Goal: Check status: Check status

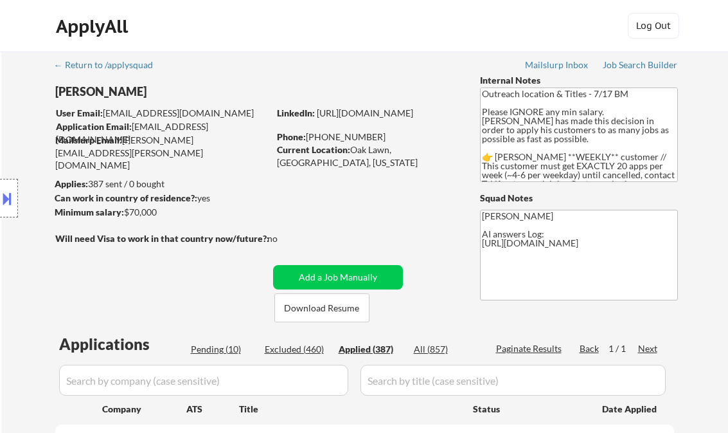
select select ""applied""
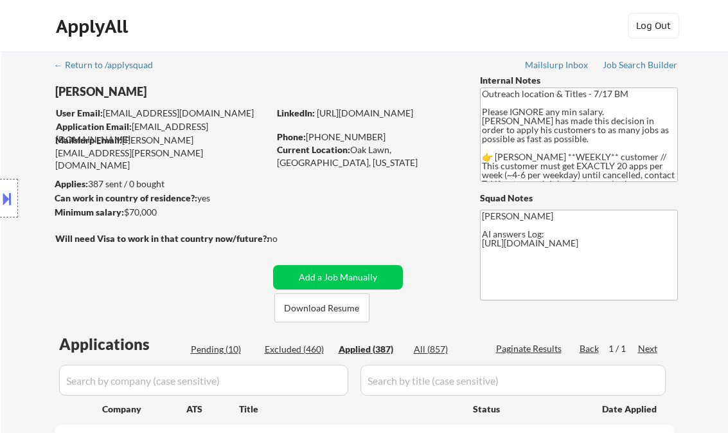
select select ""applied""
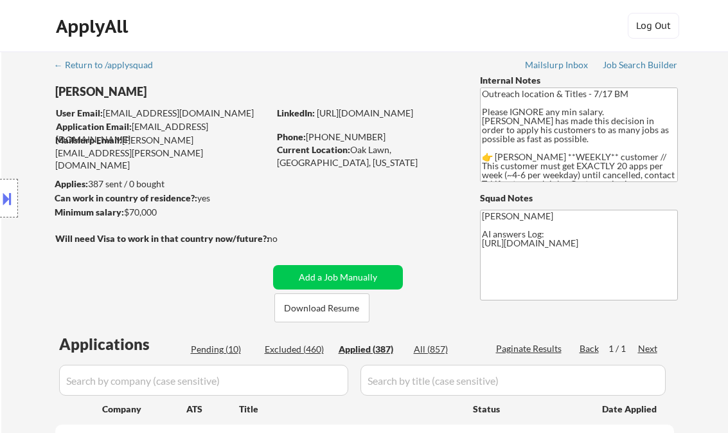
select select ""applied""
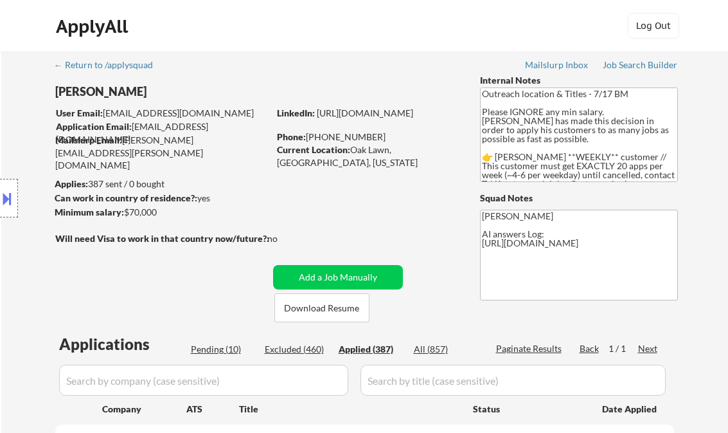
select select ""applied""
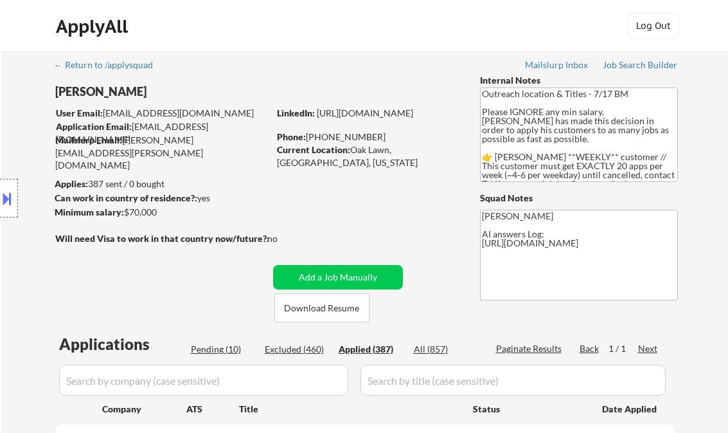
select select ""applied""
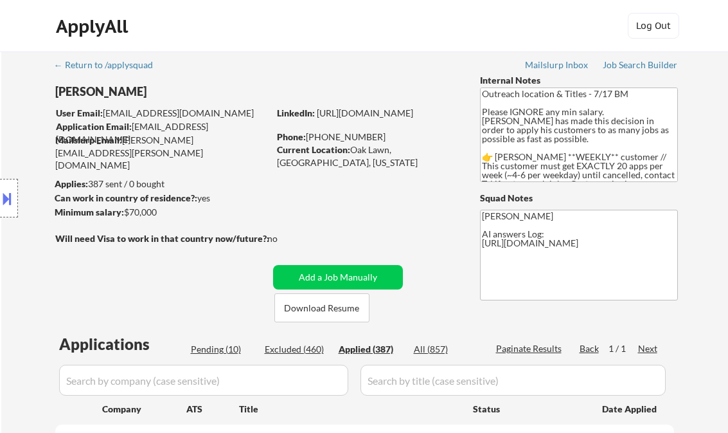
select select ""applied""
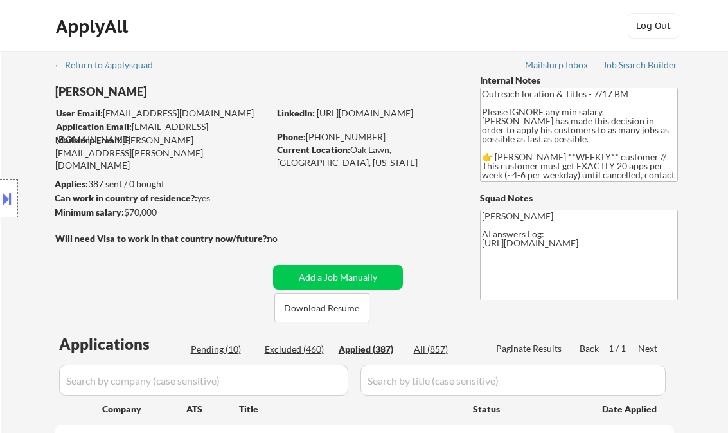
select select ""applied""
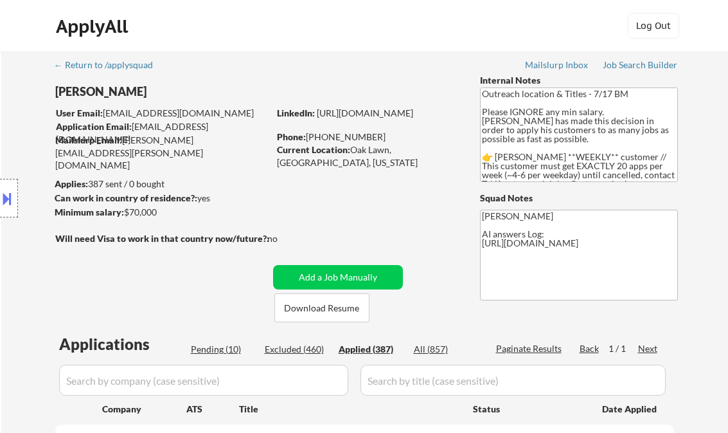
select select ""applied""
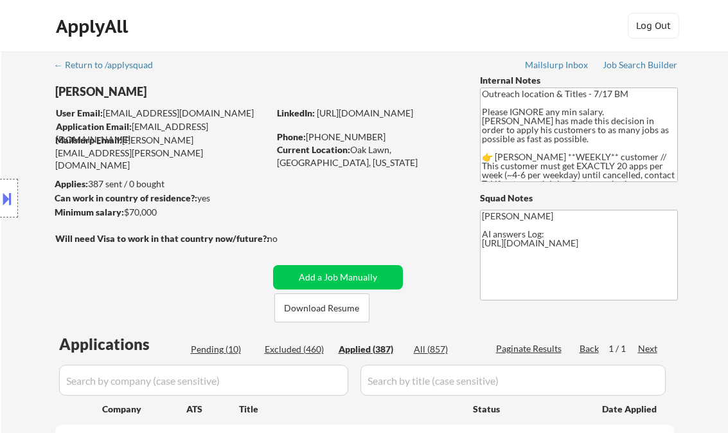
select select ""applied""
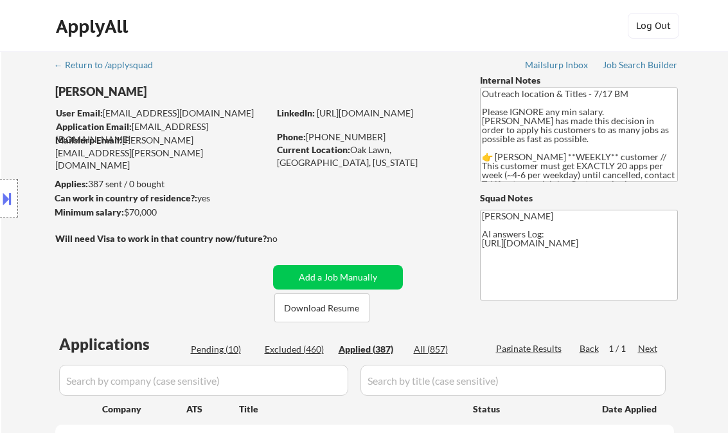
select select ""applied""
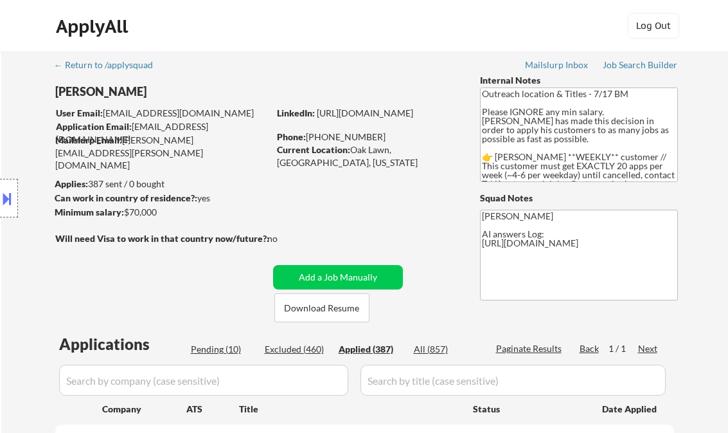
select select ""applied""
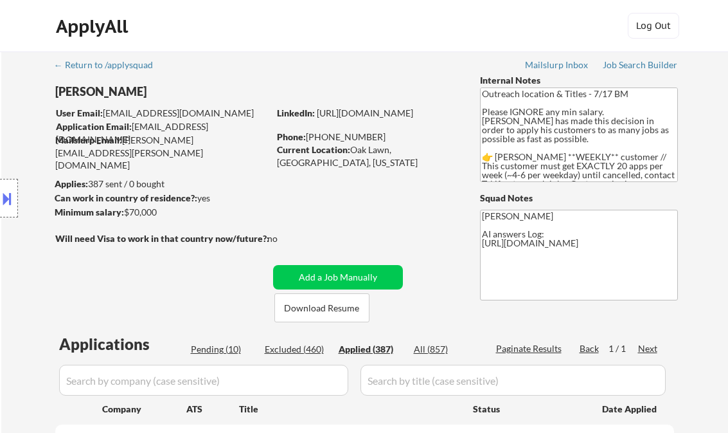
select select ""applied""
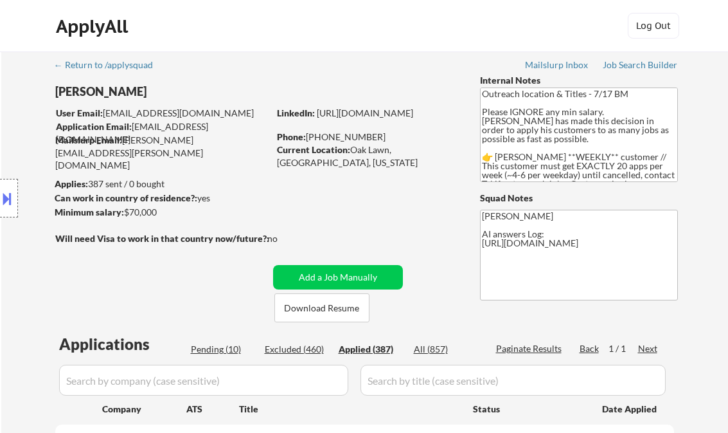
select select ""applied""
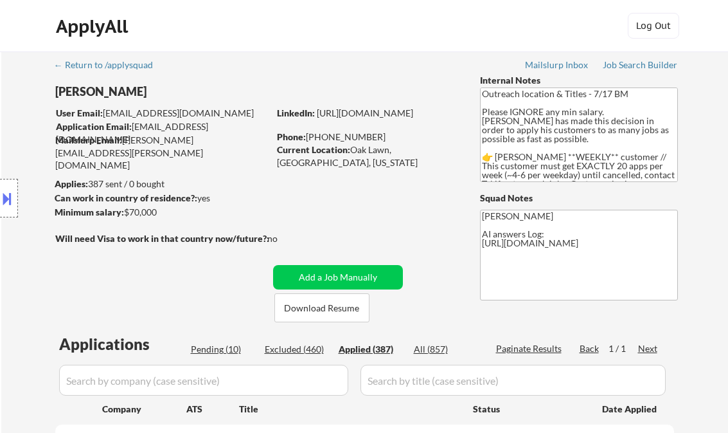
select select ""applied""
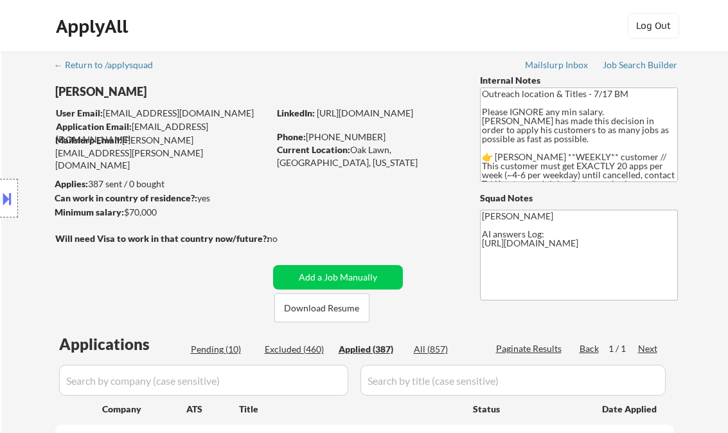
select select ""applied""
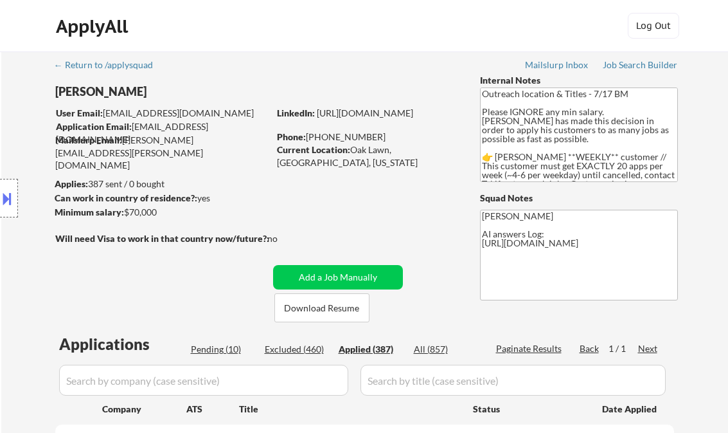
select select ""applied""
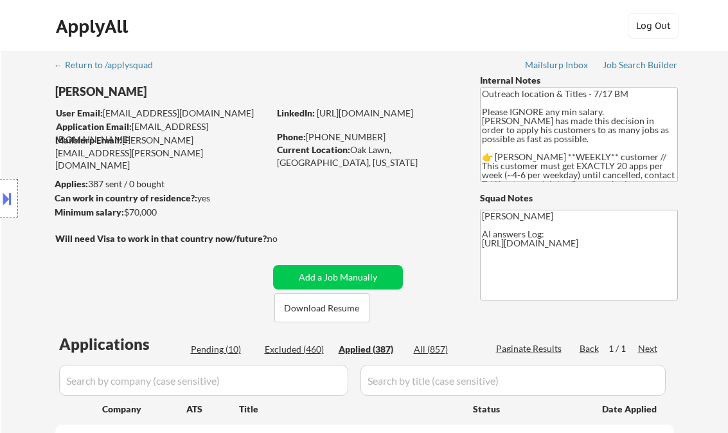
select select ""applied""
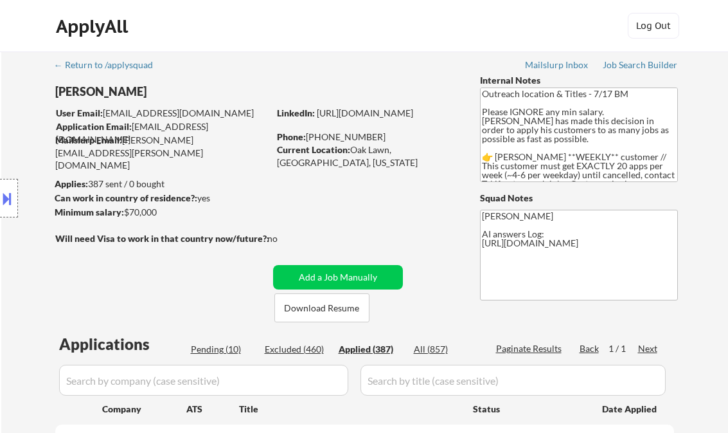
select select ""applied""
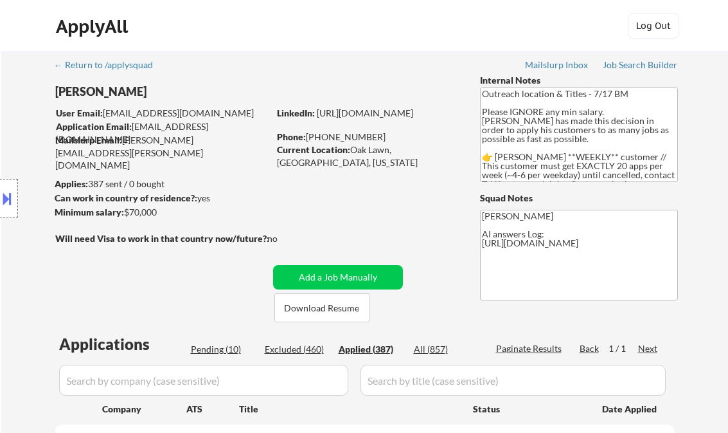
select select ""applied""
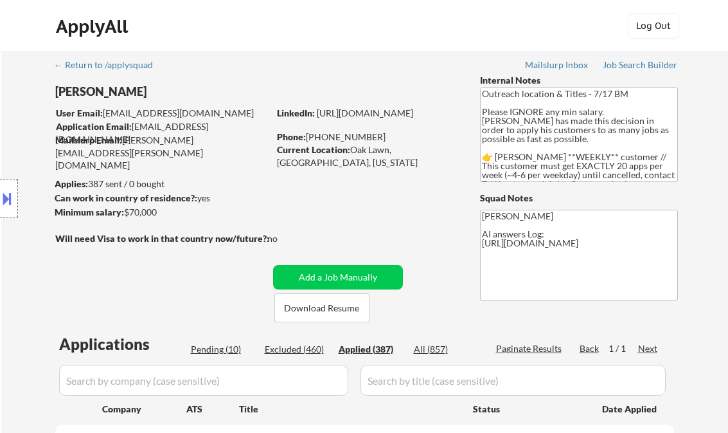
select select ""applied""
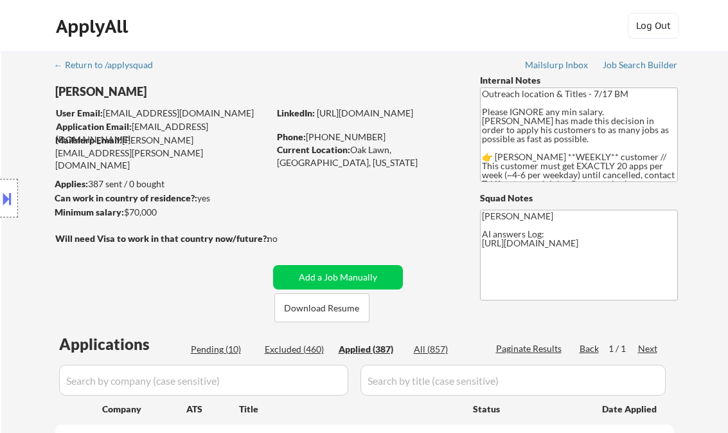
select select ""applied""
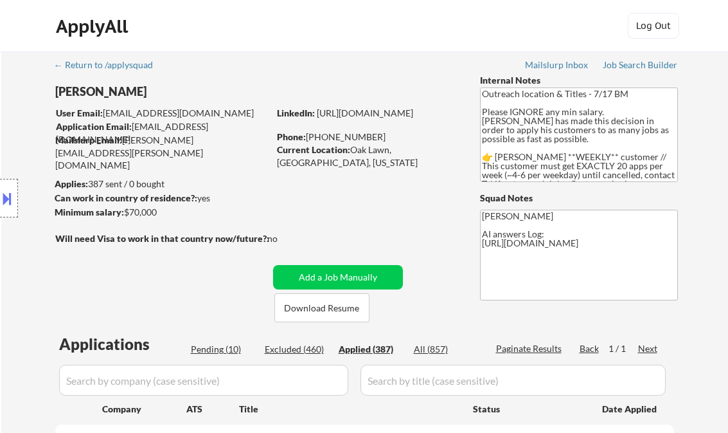
select select ""applied""
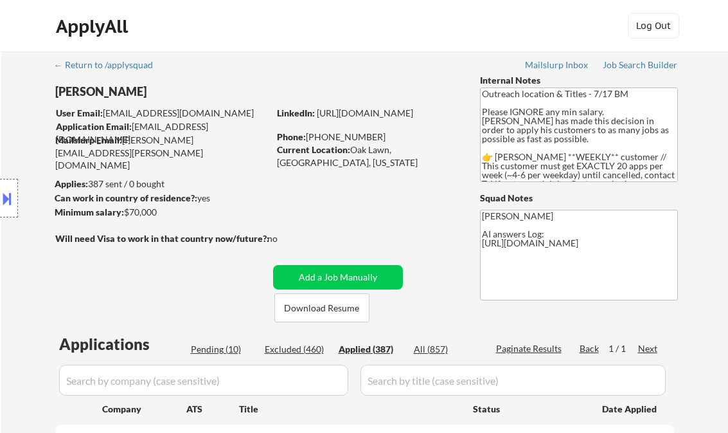
select select ""applied""
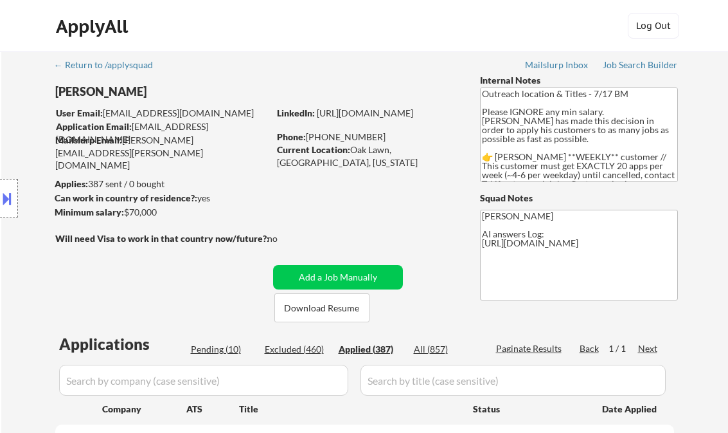
select select ""applied""
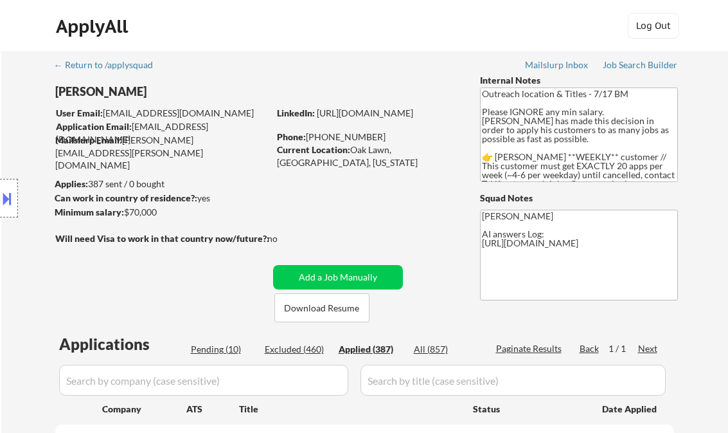
select select ""applied""
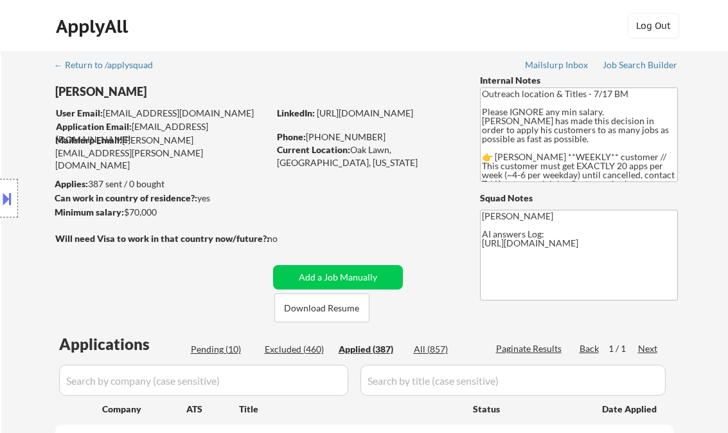
select select ""applied""
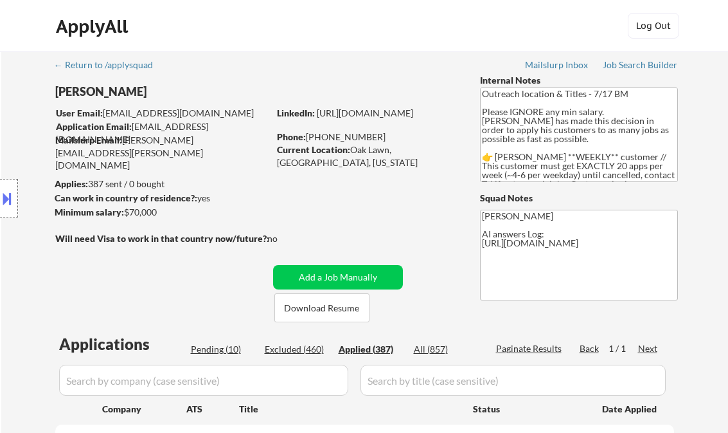
select select ""applied""
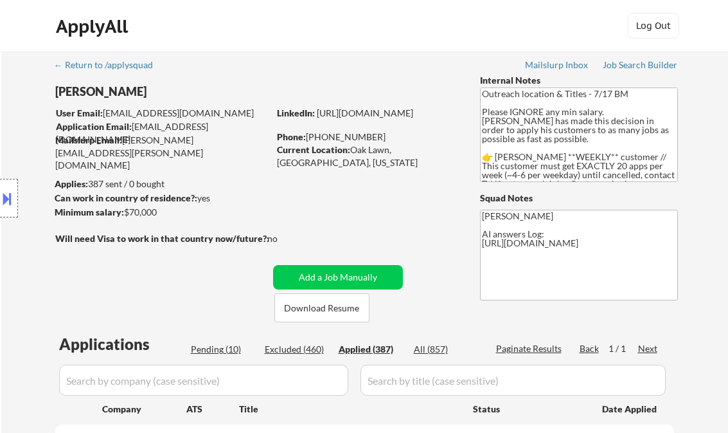
select select ""applied""
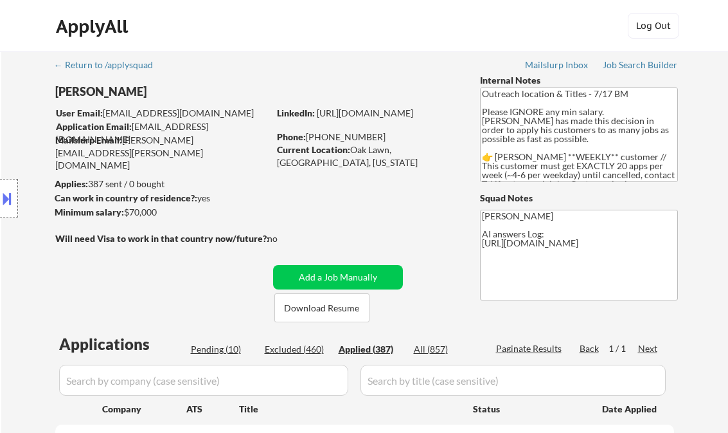
select select ""applied""
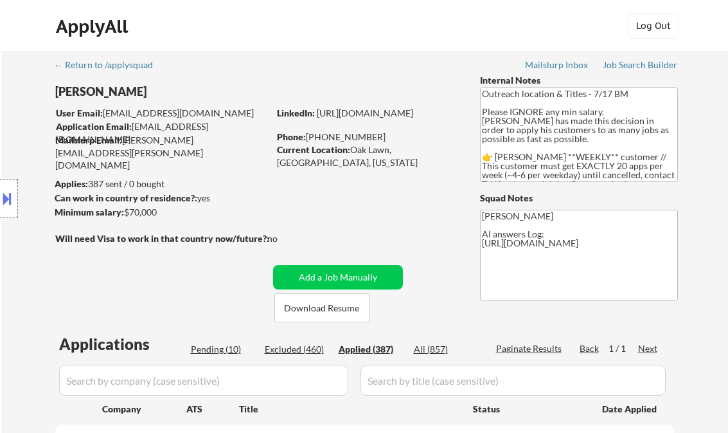
select select ""applied""
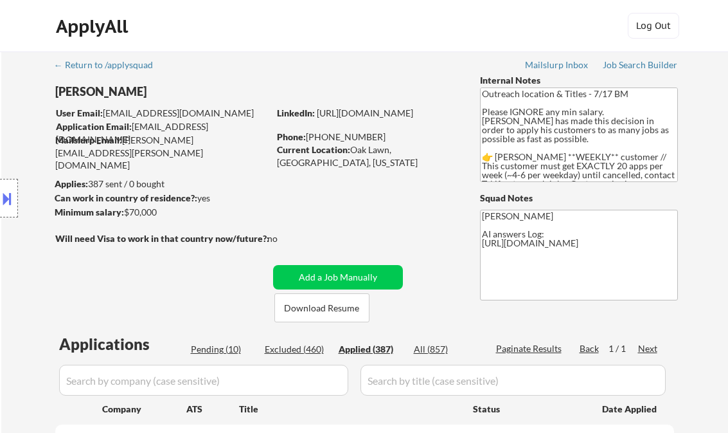
select select ""applied""
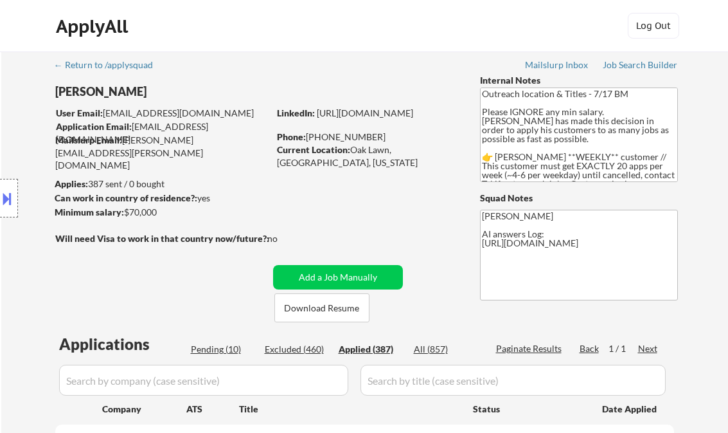
select select ""applied""
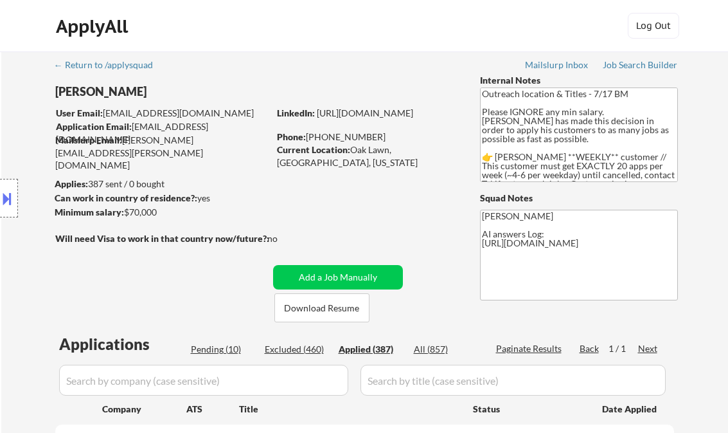
select select ""applied""
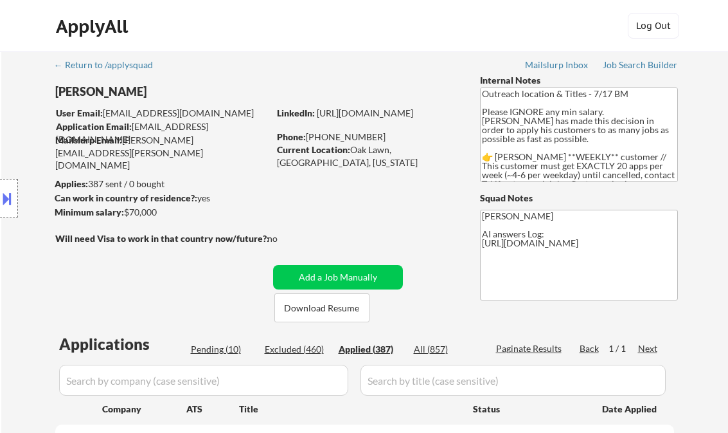
select select ""applied""
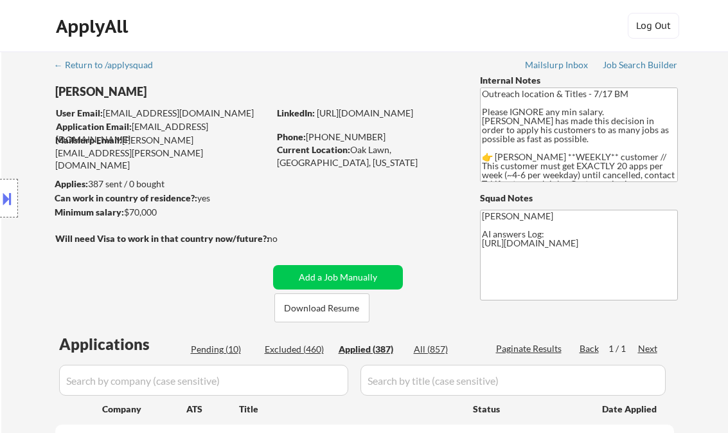
select select ""applied""
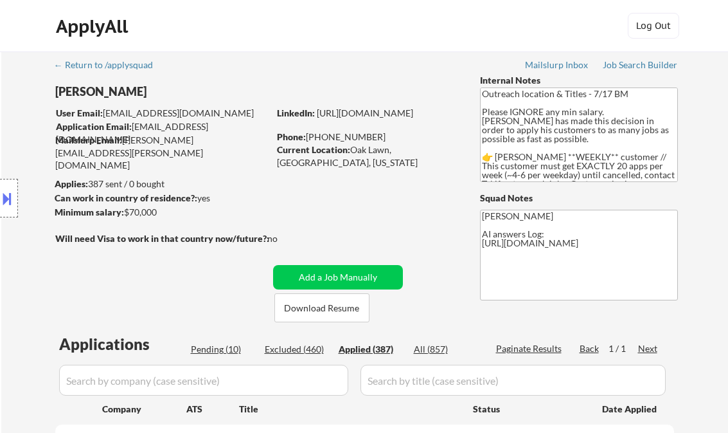
select select ""applied""
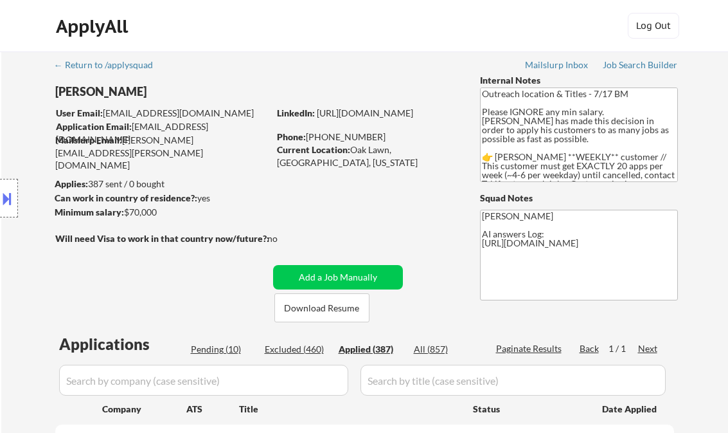
select select ""applied""
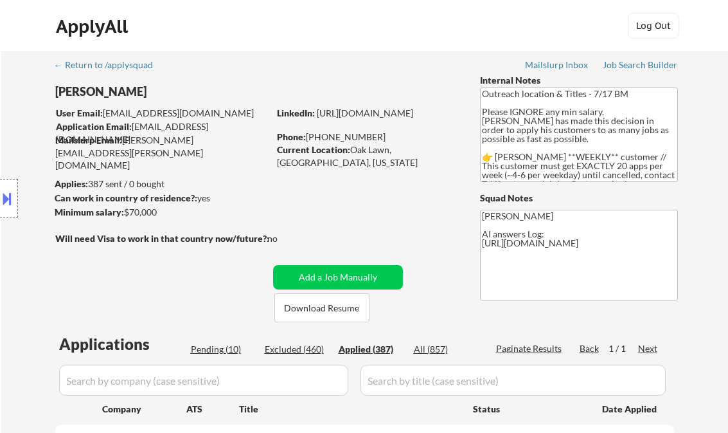
select select ""applied""
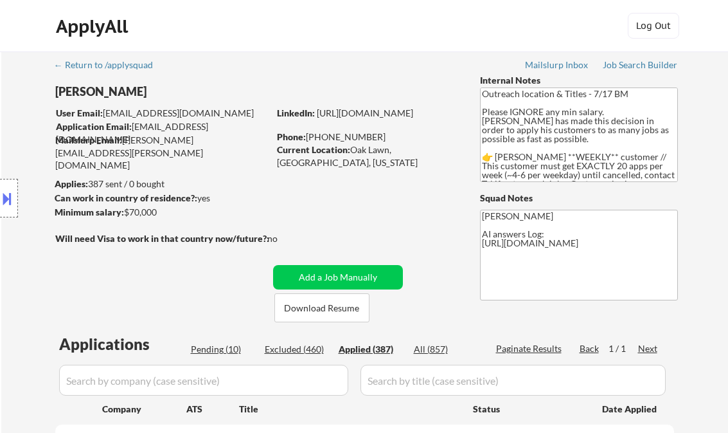
select select ""applied""
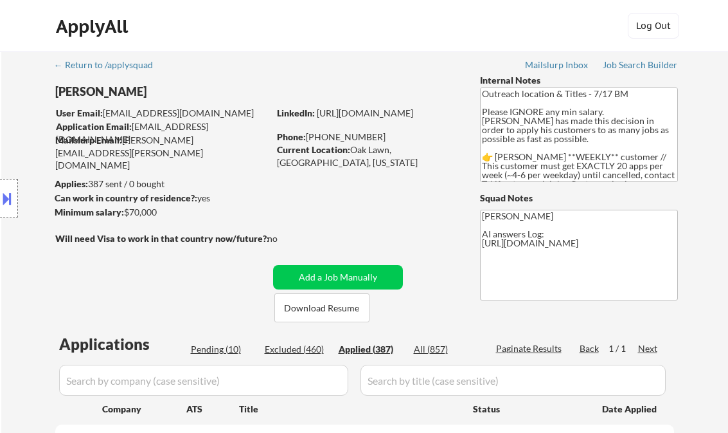
select select ""applied""
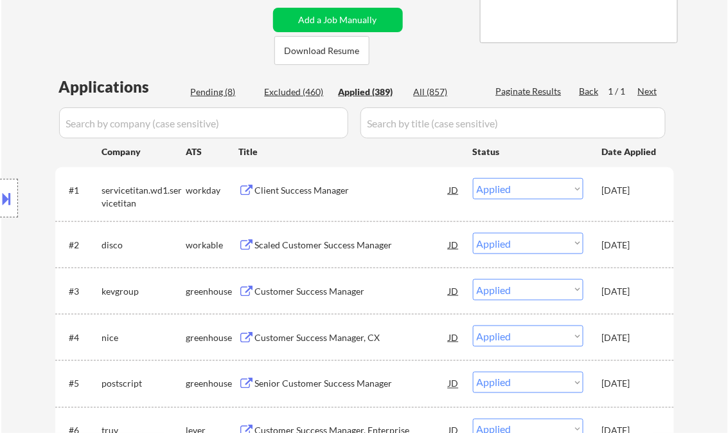
scroll to position [15476, 0]
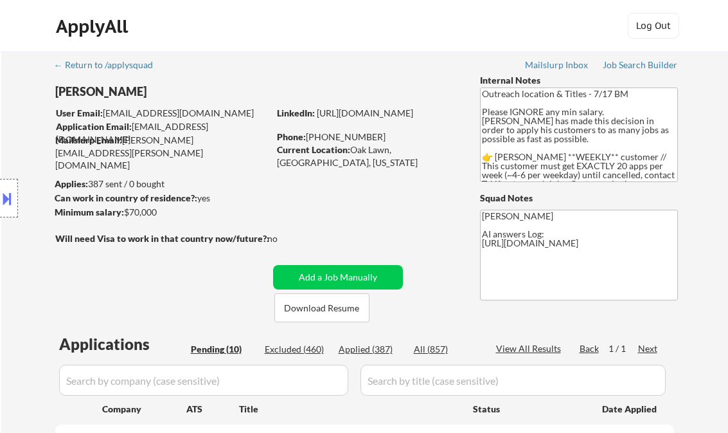
select select ""pending""
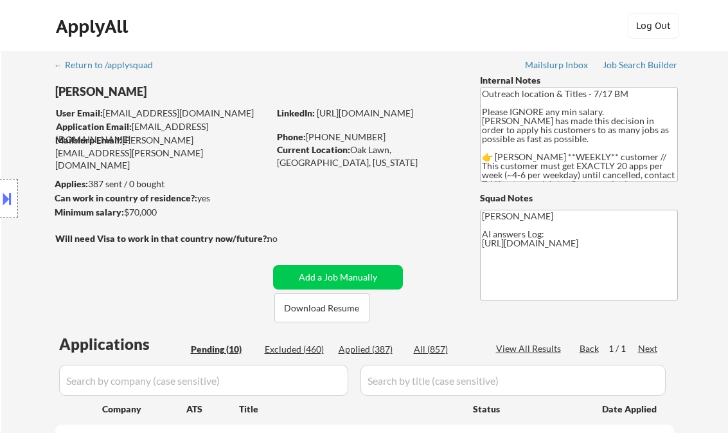
select select ""pending""
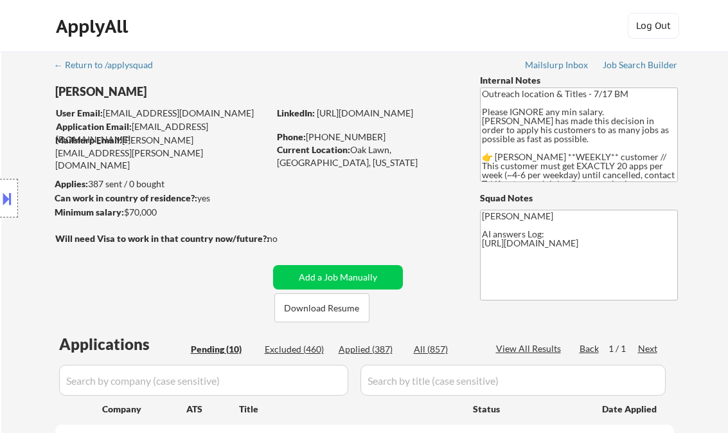
scroll to position [514, 0]
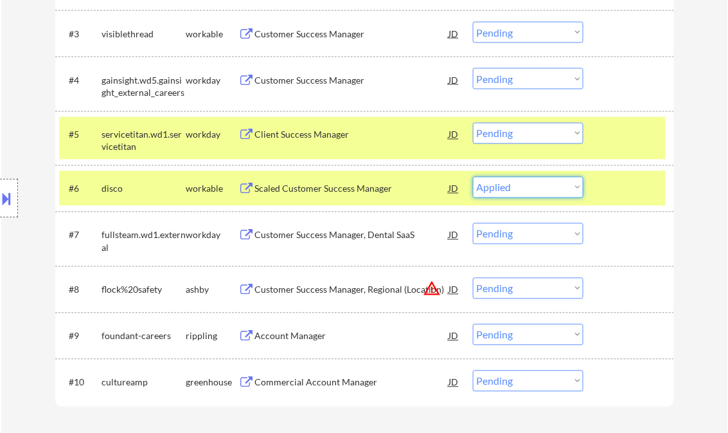
click at [473, 177] on select "Choose an option... Pending Applied Excluded (Questions) Excluded (Expired) Exc…" at bounding box center [528, 187] width 111 height 21
select select ""pending""
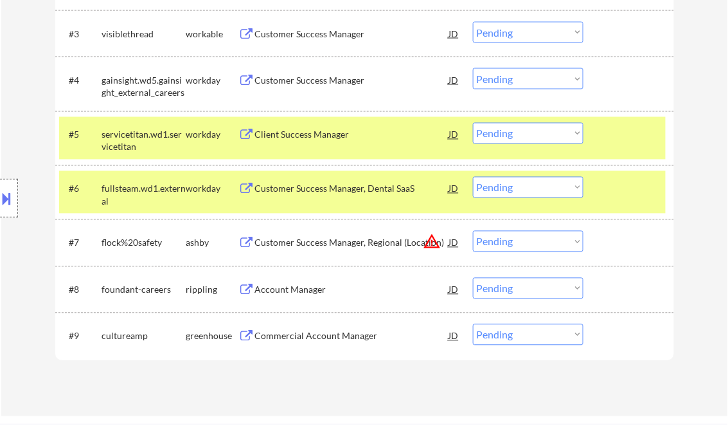
click at [334, 192] on div "Customer Success Manager, Dental SaaS" at bounding box center [352, 189] width 194 height 13
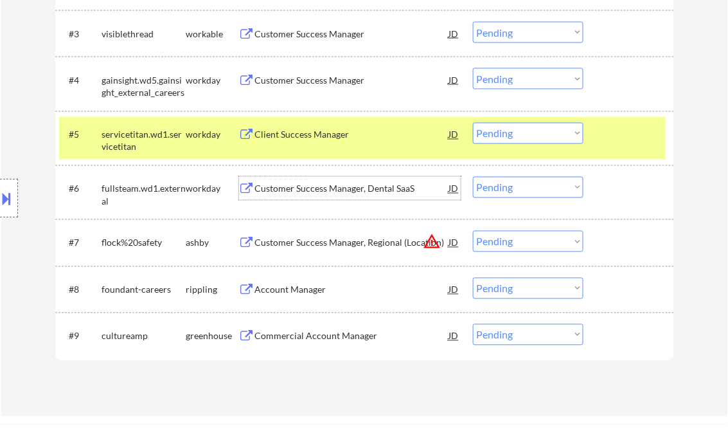
click at [334, 136] on div "Client Success Manager" at bounding box center [352, 135] width 194 height 13
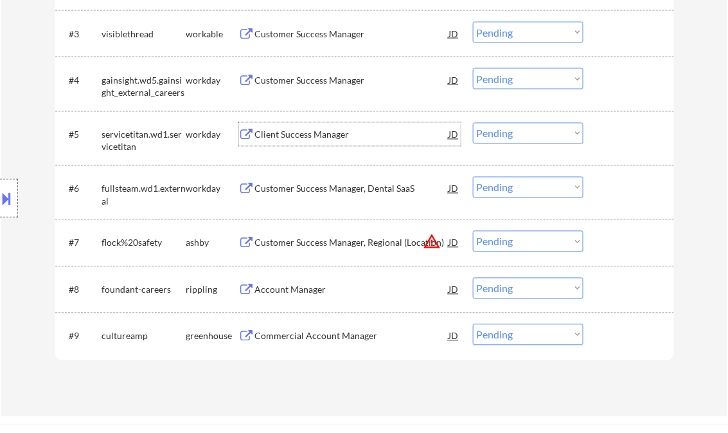
click at [345, 132] on div "Client Success Manager" at bounding box center [352, 135] width 194 height 13
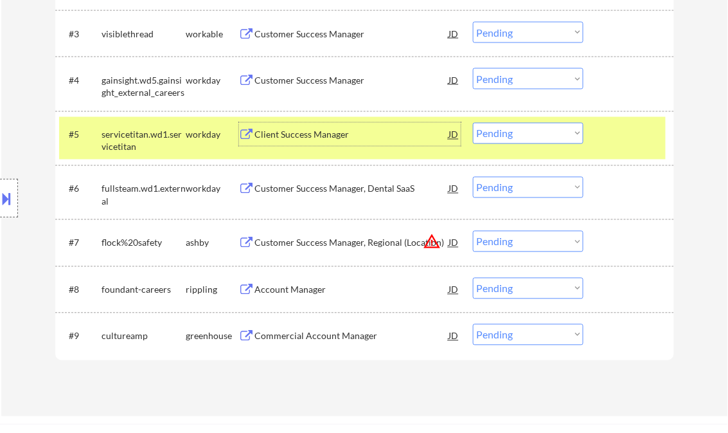
click at [314, 134] on div "Client Success Manager" at bounding box center [352, 135] width 194 height 13
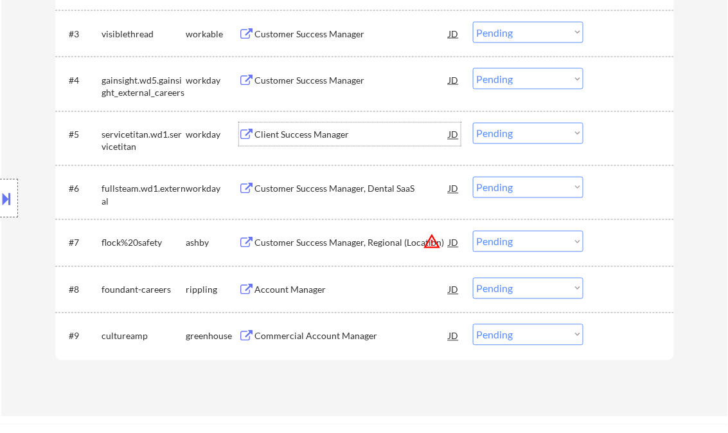
click at [516, 138] on select "Choose an option... Pending Applied Excluded (Questions) Excluded (Expired) Exc…" at bounding box center [528, 133] width 111 height 21
click at [473, 123] on select "Choose an option... Pending Applied Excluded (Questions) Excluded (Expired) Exc…" at bounding box center [528, 133] width 111 height 21
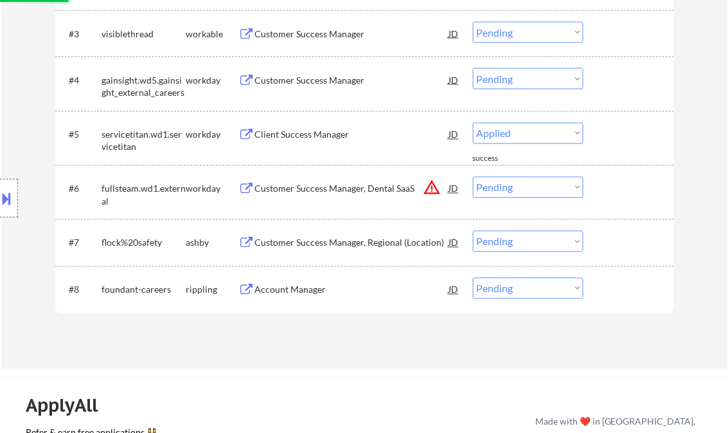
select select ""pending""
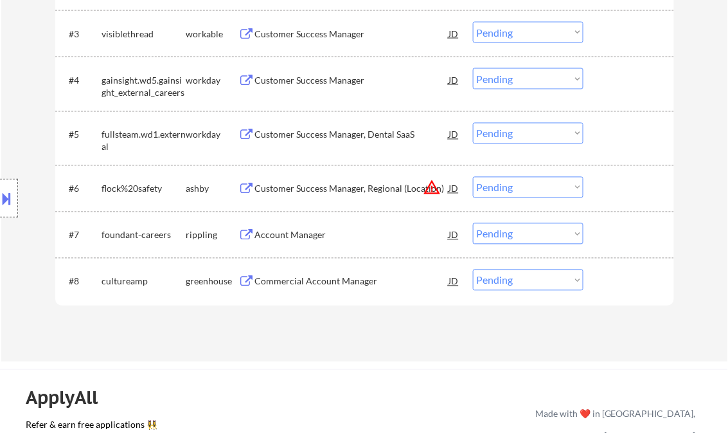
click at [345, 134] on div "Customer Success Manager, Dental SaaS" at bounding box center [352, 135] width 194 height 13
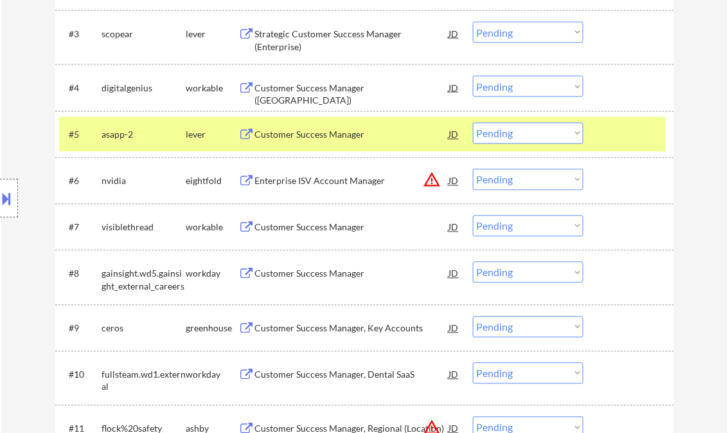
select select ""PLACEHOLDER_1427118222253""
select select ""pending""
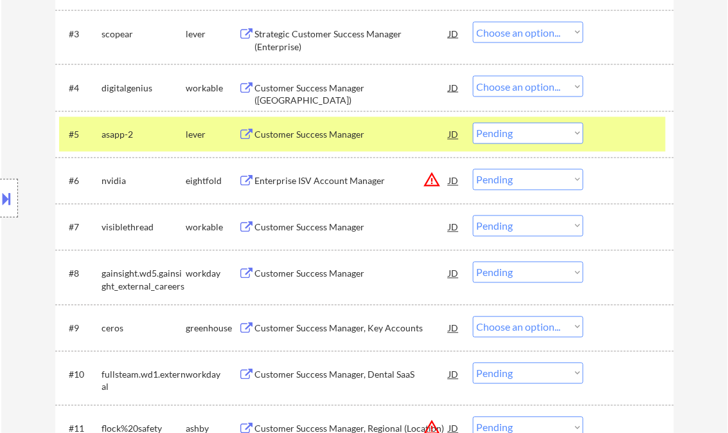
select select ""pending""
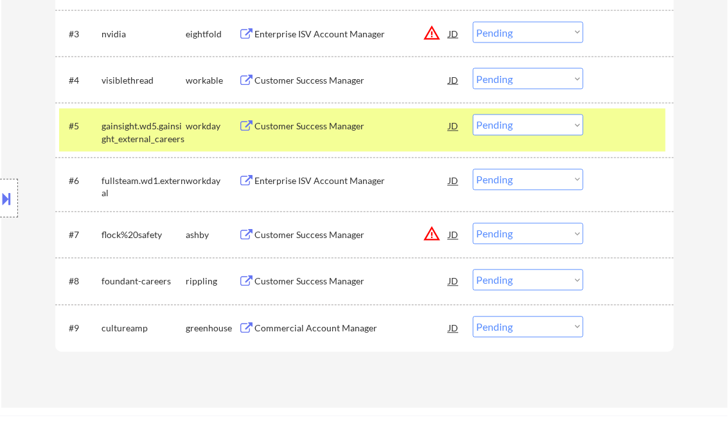
select select ""pending""
